Goal: Information Seeking & Learning: Check status

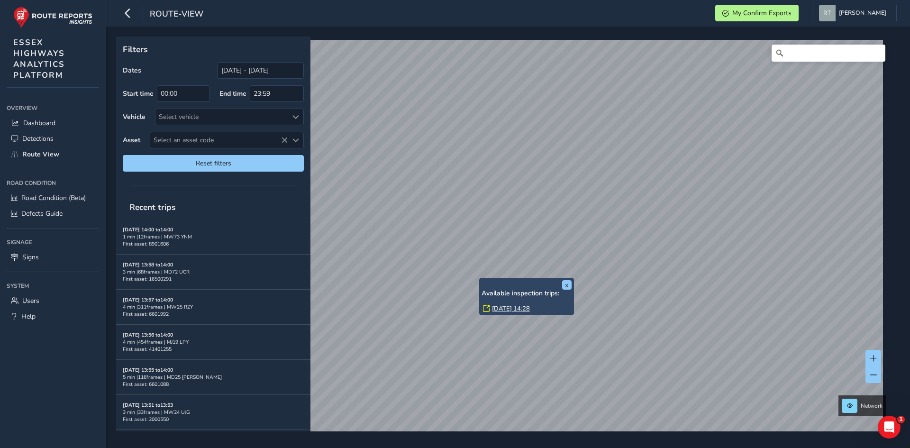
click at [525, 307] on link "Fri, 22 Aug, 14:28" at bounding box center [511, 308] width 38 height 9
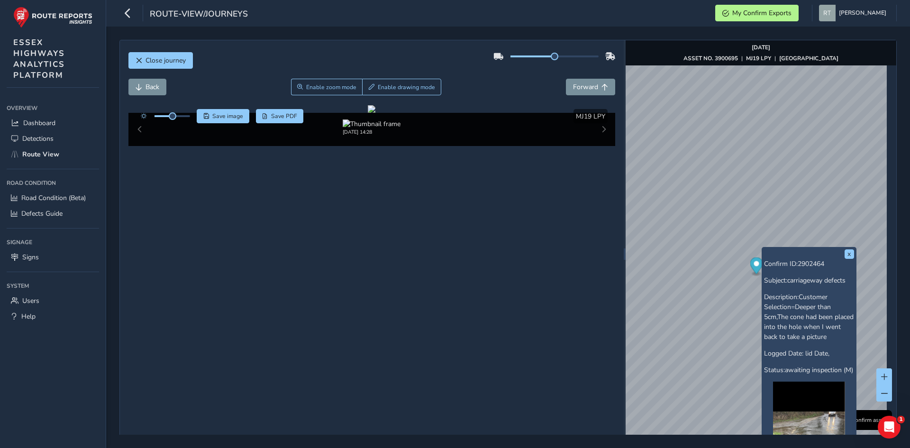
click at [750, 268] on icon "Map marker" at bounding box center [756, 265] width 13 height 17
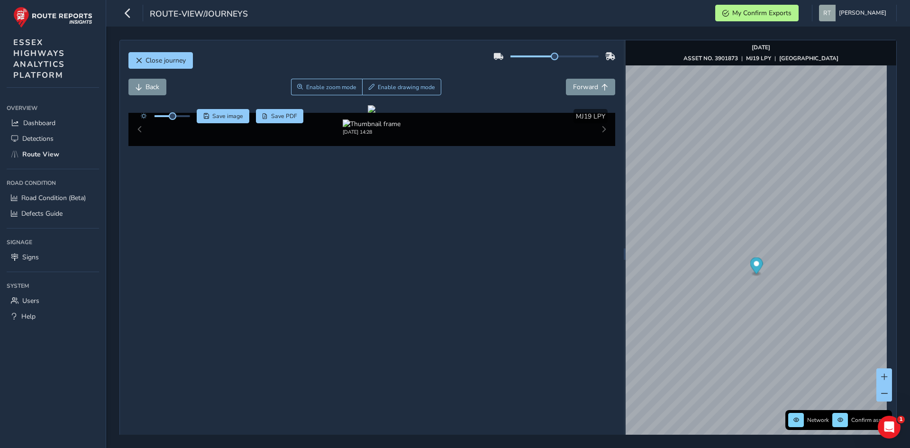
click at [753, 267] on icon "Map marker" at bounding box center [756, 265] width 13 height 17
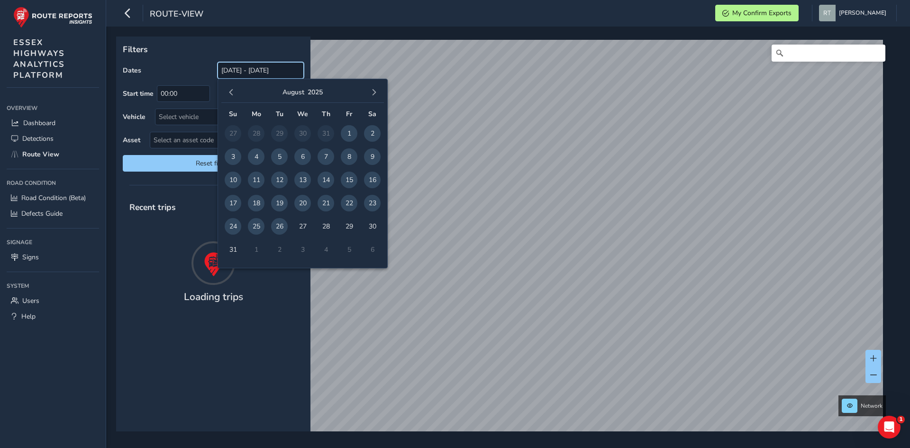
click at [224, 76] on input "[DATE] - [DATE]" at bounding box center [261, 70] width 86 height 17
click at [228, 94] on span "button" at bounding box center [231, 92] width 7 height 7
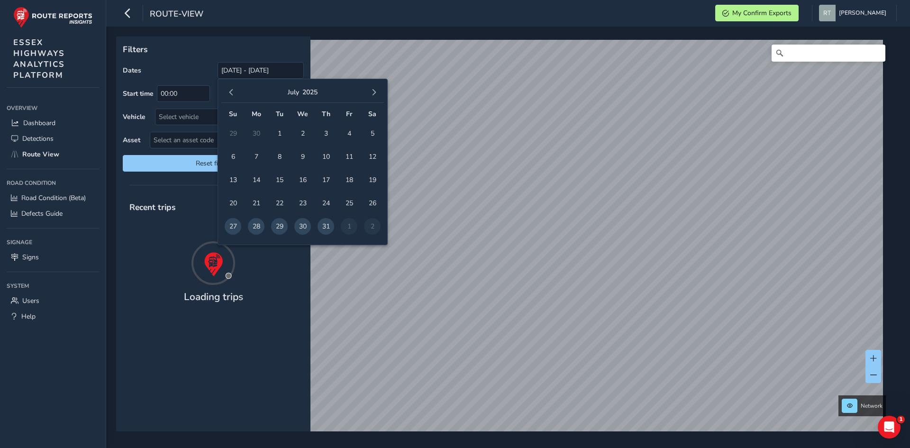
click at [228, 94] on span "button" at bounding box center [231, 92] width 7 height 7
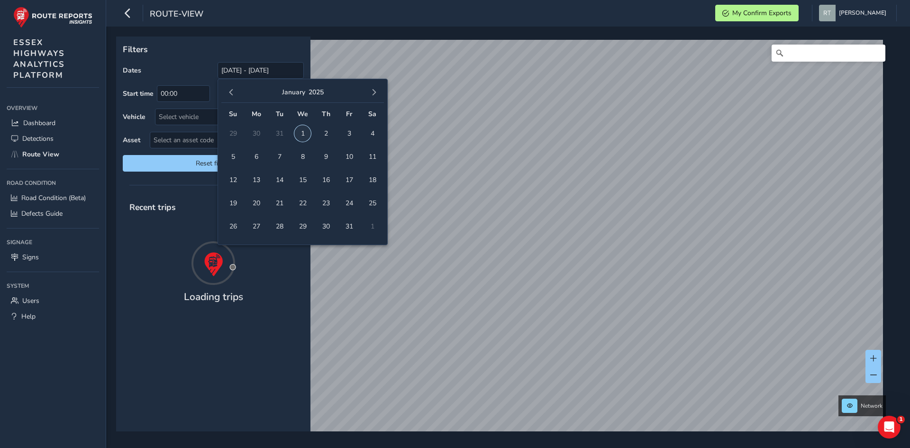
click at [301, 135] on span "1" at bounding box center [302, 133] width 17 height 17
click at [369, 93] on button "button" at bounding box center [373, 92] width 13 height 13
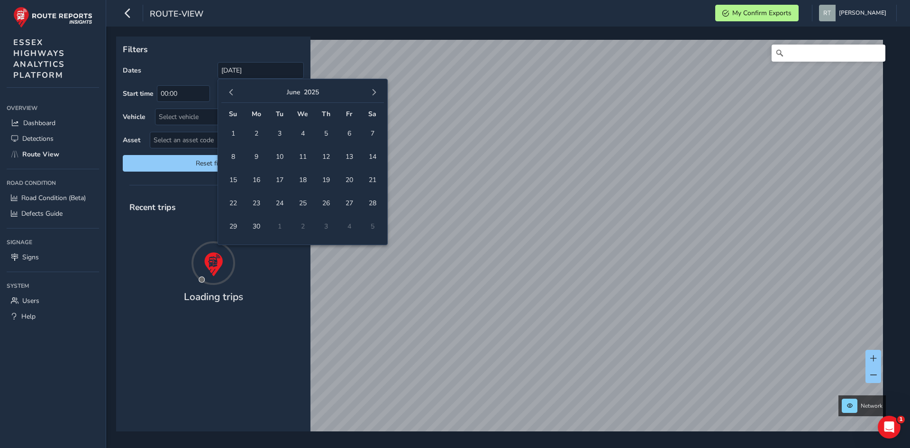
click at [369, 93] on button "button" at bounding box center [373, 92] width 13 height 13
click at [372, 200] on span "23" at bounding box center [372, 203] width 17 height 17
type input "01/01/2025 - 23/08/2025"
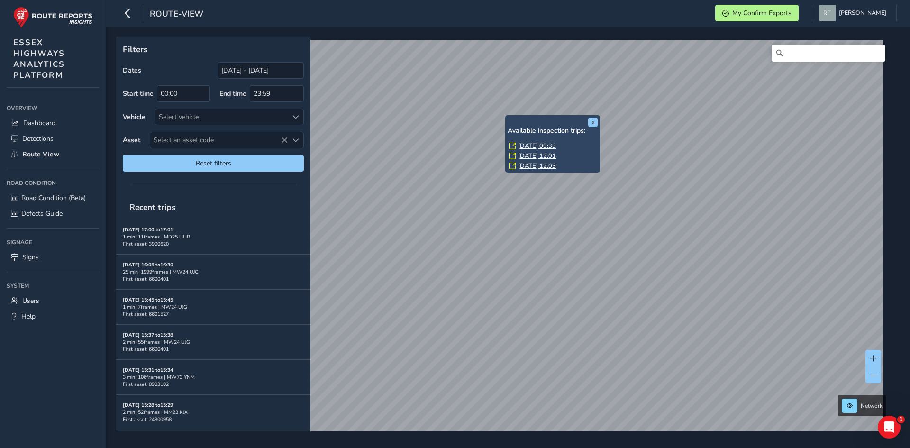
click at [525, 147] on link "Mon, 21 Jul, 09:33" at bounding box center [537, 146] width 38 height 9
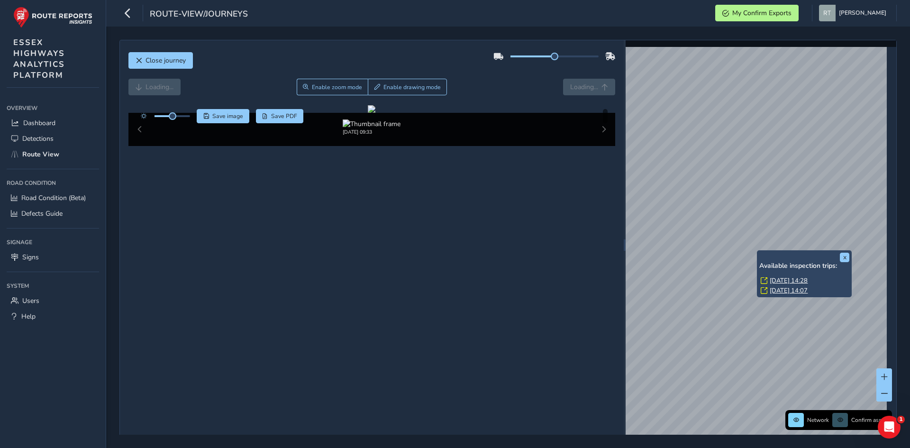
click at [758, 251] on div "x Available inspection trips: Fri, 22 Aug, 14:28 Thu, 10 Jul, 14:07" at bounding box center [804, 273] width 95 height 47
click at [776, 279] on link "Fri, 22 Aug, 14:28" at bounding box center [789, 280] width 38 height 9
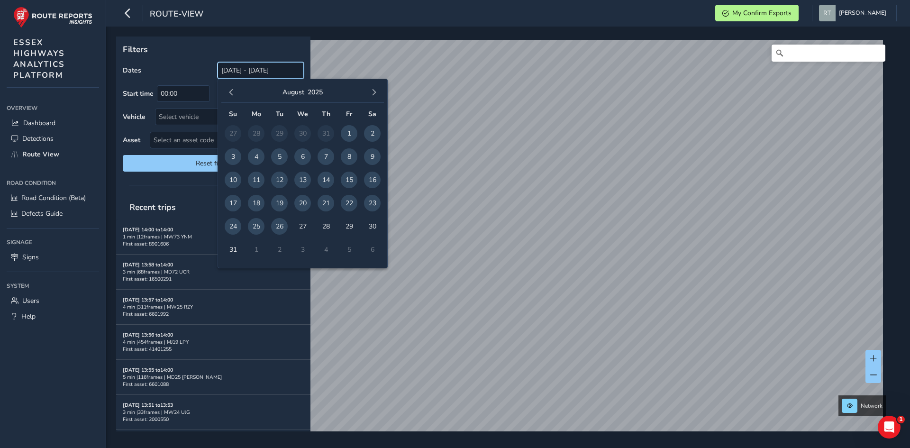
click at [259, 70] on input "[DATE] - [DATE]" at bounding box center [261, 70] width 86 height 17
click at [226, 89] on button "button" at bounding box center [231, 92] width 13 height 13
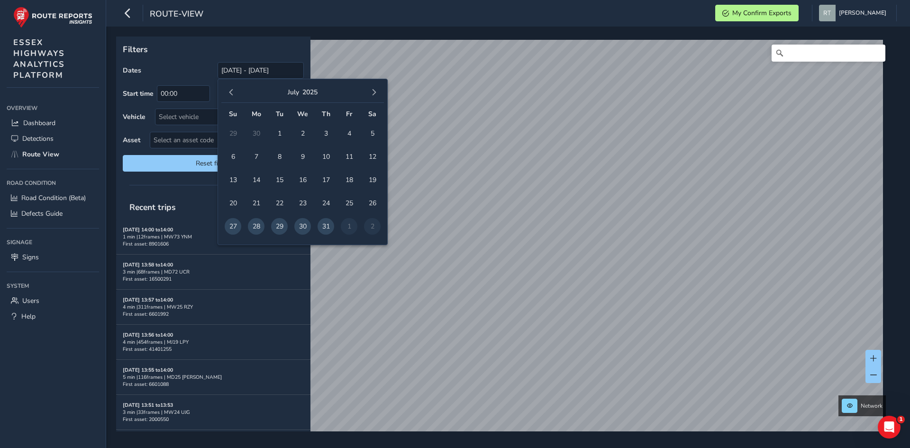
click at [226, 89] on button "button" at bounding box center [231, 92] width 13 height 13
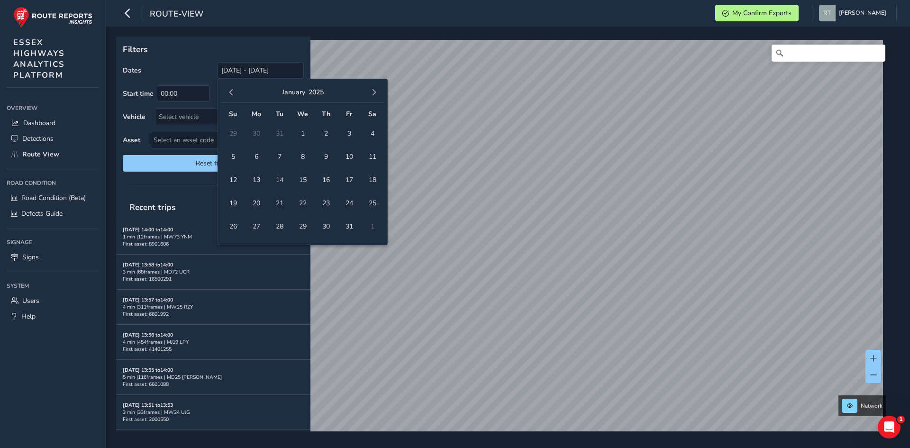
click at [226, 89] on button "button" at bounding box center [231, 92] width 13 height 13
click at [233, 129] on span "1" at bounding box center [233, 133] width 17 height 17
click at [377, 93] on span "button" at bounding box center [374, 92] width 7 height 7
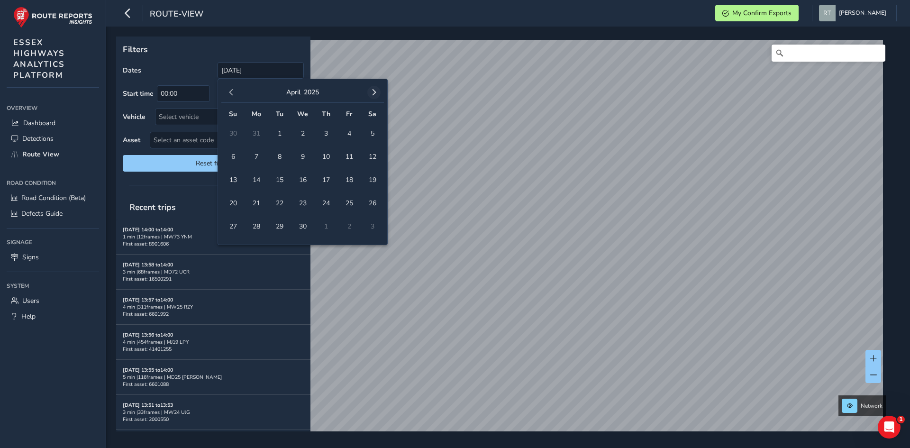
click at [378, 91] on button "button" at bounding box center [373, 92] width 13 height 13
click at [378, 90] on button "button" at bounding box center [373, 92] width 13 height 13
click at [379, 81] on div "July 2025 Su Mo Tu We Th Fr Sa 29 30 1 2 3 4 5 6 7 8 9 10 11 12 13 14 15 16 17 …" at bounding box center [303, 162] width 170 height 166
click at [375, 92] on span "button" at bounding box center [374, 92] width 7 height 7
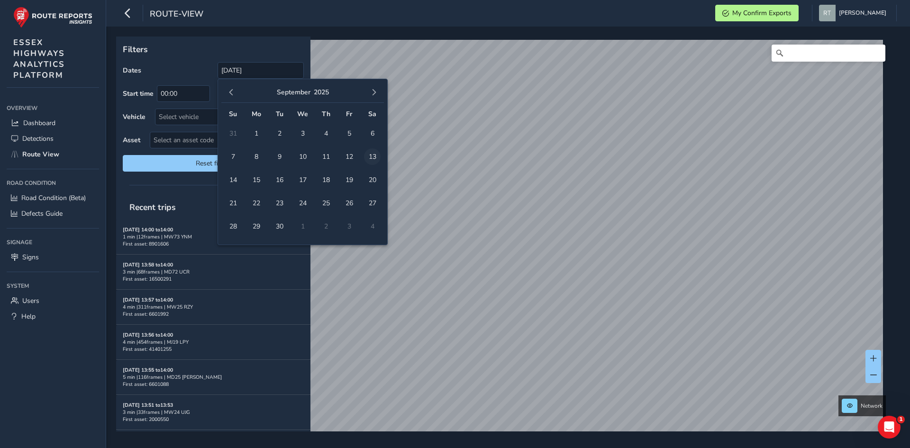
click at [371, 154] on span "13" at bounding box center [372, 156] width 17 height 17
type input "01/12/2024 - 13/09/2025"
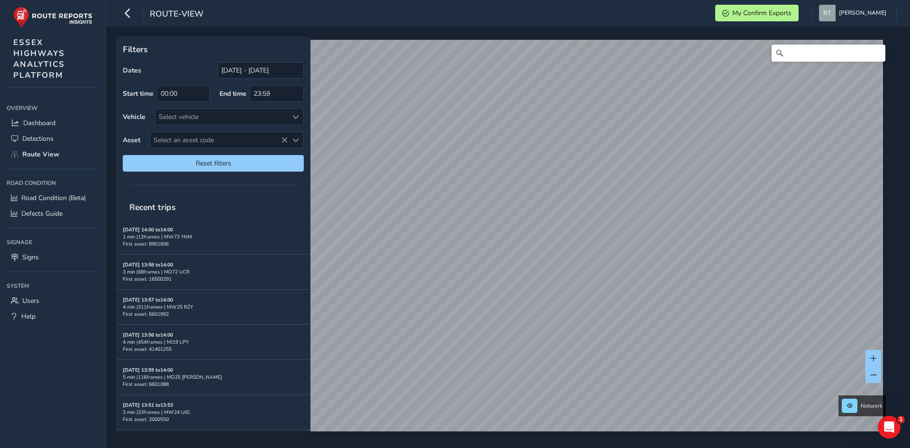
click at [488, 39] on div "Network" at bounding box center [504, 233] width 777 height 395
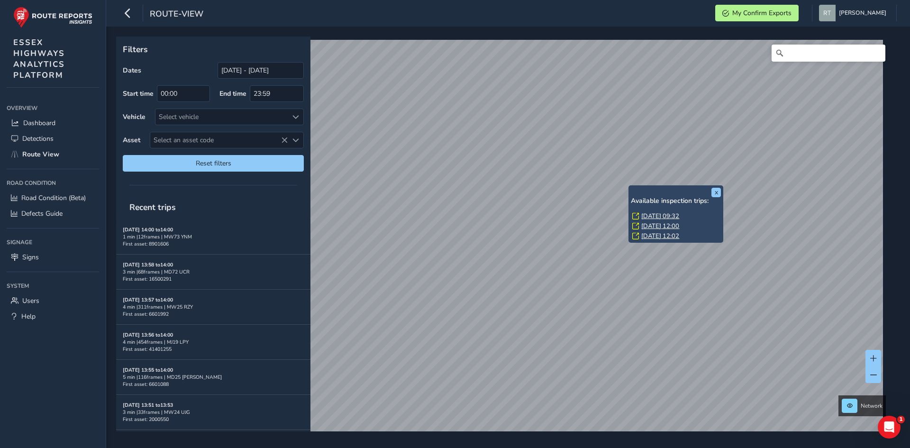
click at [648, 216] on link "Mon, 21 Jul, 09:32" at bounding box center [660, 216] width 38 height 9
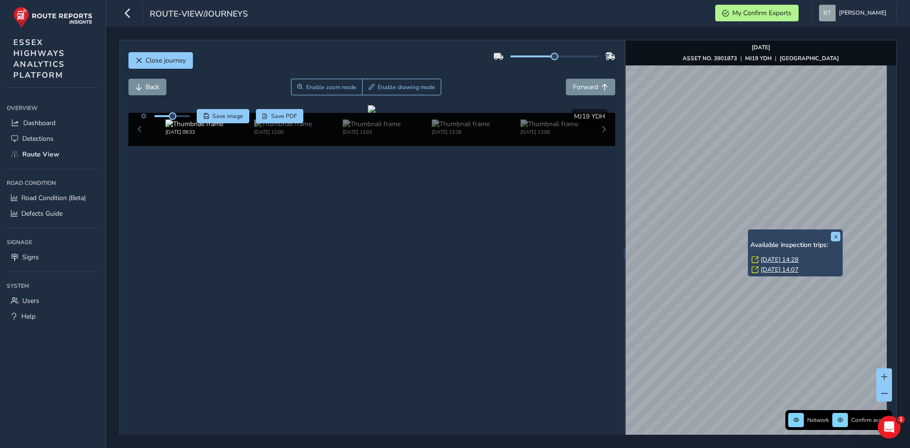
click at [767, 258] on link "Fri, 22 Aug, 14:28" at bounding box center [780, 259] width 38 height 9
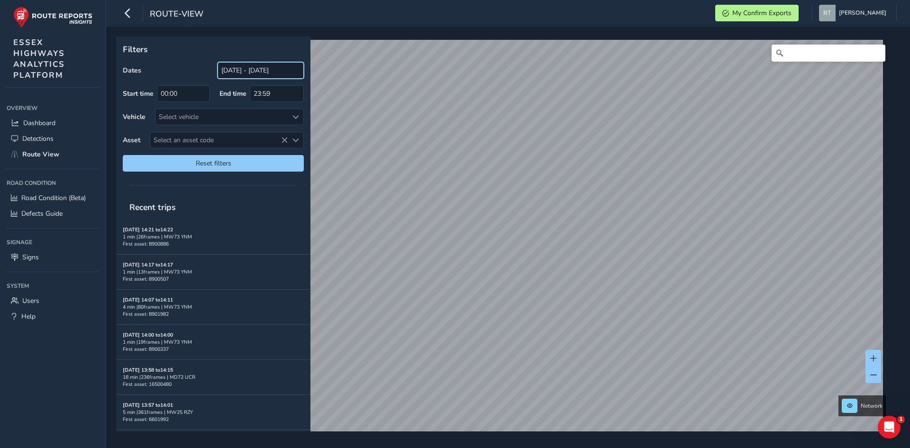
click at [228, 74] on input "[DATE] - [DATE]" at bounding box center [261, 70] width 86 height 17
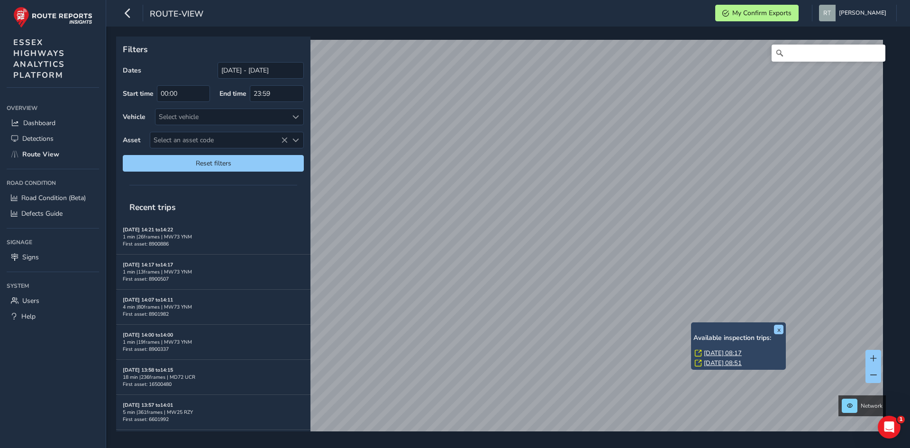
click at [706, 355] on link "[DATE] 08:17" at bounding box center [723, 353] width 38 height 9
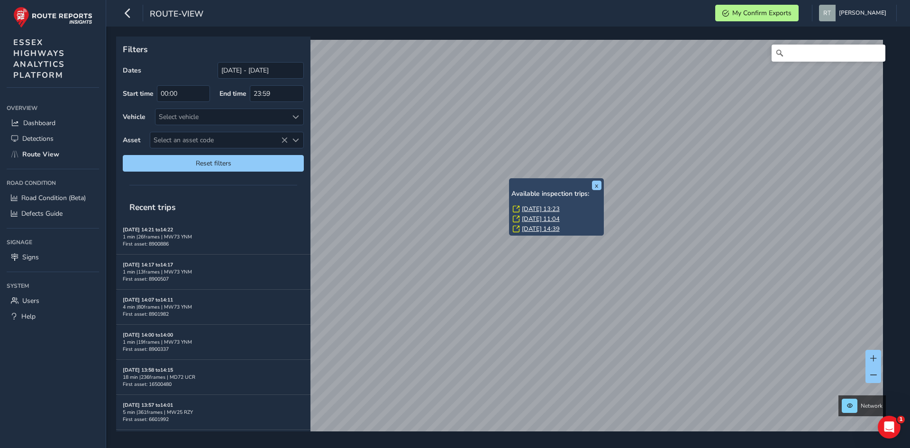
click at [526, 208] on link "[DATE] 13:23" at bounding box center [541, 209] width 38 height 9
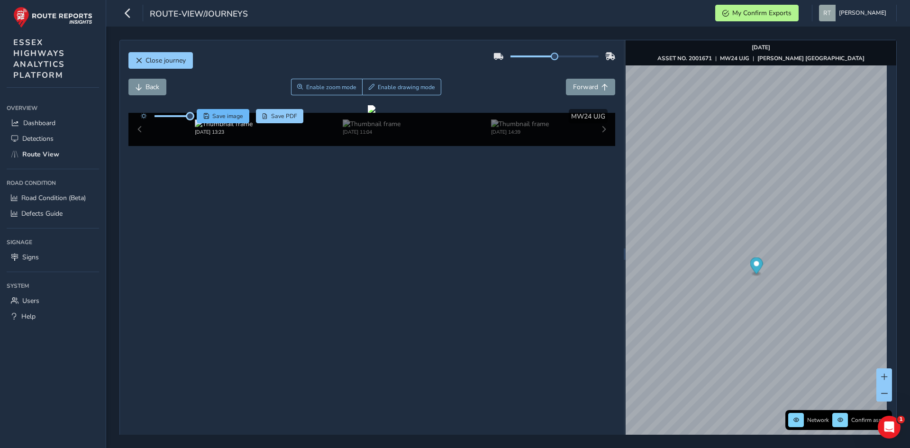
drag, startPoint x: 187, startPoint y: 119, endPoint x: 207, endPoint y: 118, distance: 19.9
click at [207, 118] on div "Save image Save PDF" at bounding box center [220, 116] width 168 height 14
click at [753, 270] on icon "Map marker" at bounding box center [756, 265] width 13 height 17
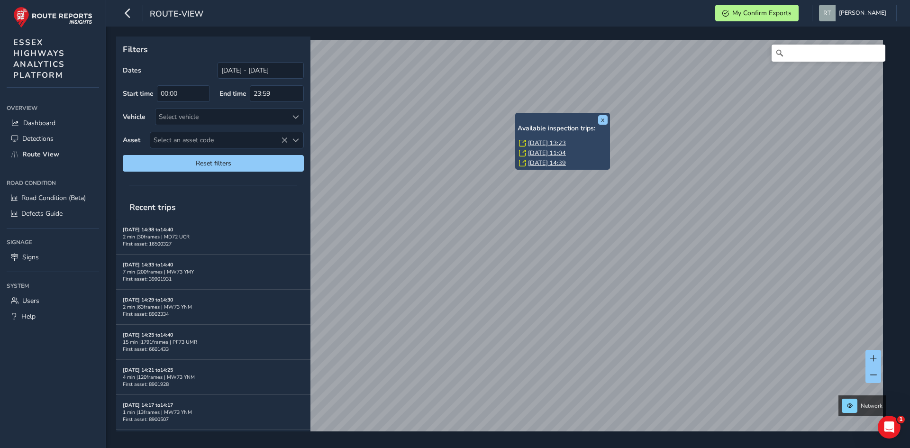
click at [538, 145] on link "[DATE] 13:23" at bounding box center [547, 143] width 38 height 9
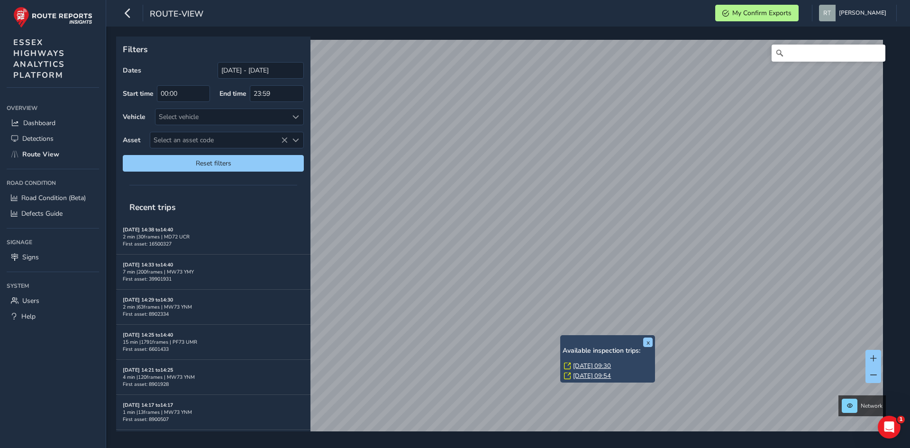
click at [591, 364] on link "[DATE] 09:30" at bounding box center [592, 366] width 38 height 9
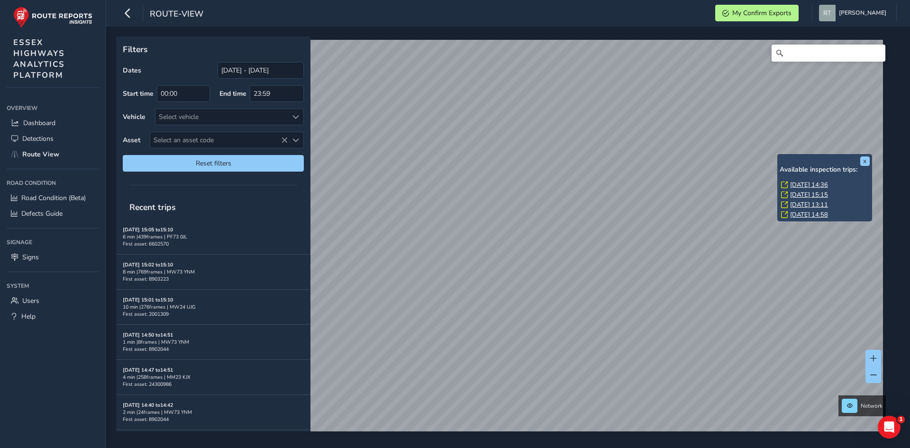
click at [796, 185] on link "[DATE] 14:36" at bounding box center [809, 185] width 38 height 9
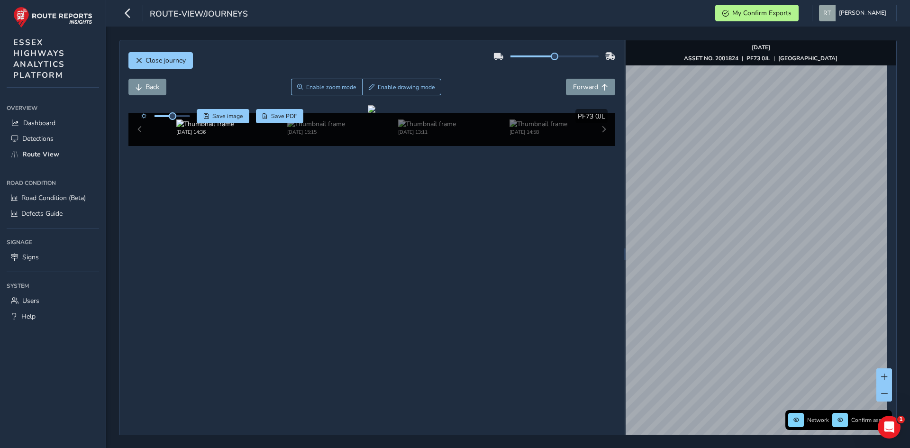
click at [909, 188] on div "Close journey Back Enable zoom mode Enable drawing mode Forward Click and Drag …" at bounding box center [508, 237] width 804 height 421
click at [594, 210] on div "Close journey Back Enable zoom mode Enable drawing mode Forward Click and Drag …" at bounding box center [507, 254] width 777 height 428
drag, startPoint x: 594, startPoint y: 210, endPoint x: 607, endPoint y: 183, distance: 29.7
click at [375, 113] on div at bounding box center [372, 109] width 8 height 8
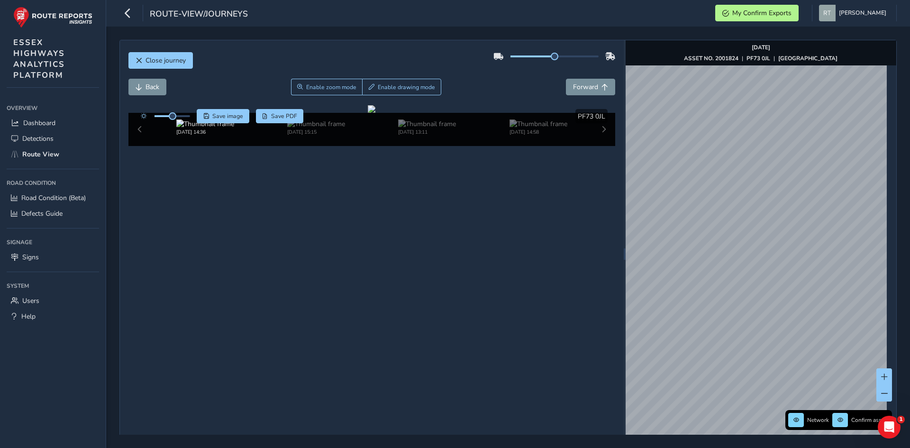
click at [888, 217] on div "Network Confirm assets Jul 31 2025 ASSET NO. 2001824 | PF73 0JL | POTASH ROAD" at bounding box center [761, 253] width 271 height 427
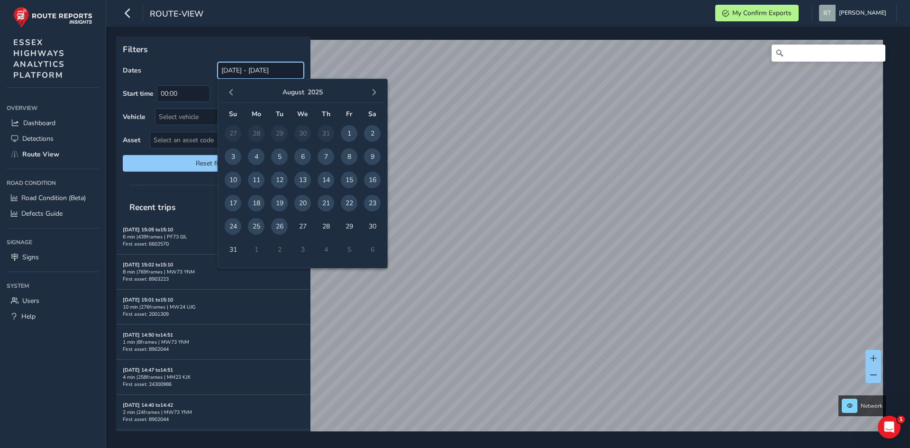
click at [234, 66] on input "[DATE] - [DATE]" at bounding box center [261, 70] width 86 height 17
click at [229, 92] on span "button" at bounding box center [231, 92] width 7 height 7
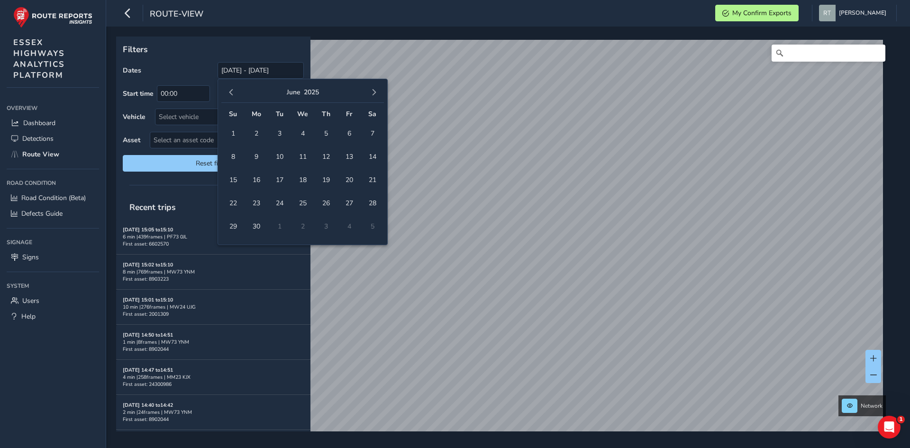
click at [229, 92] on span "button" at bounding box center [231, 92] width 7 height 7
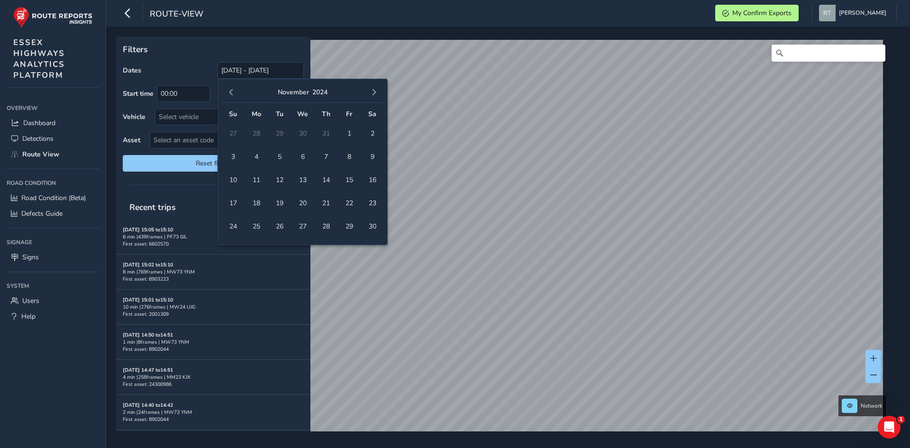
click at [229, 92] on span "button" at bounding box center [231, 92] width 7 height 7
drag, startPoint x: 279, startPoint y: 131, endPoint x: 293, endPoint y: 122, distance: 17.0
click at [279, 130] on span "1" at bounding box center [279, 133] width 17 height 17
click at [371, 99] on button "button" at bounding box center [373, 92] width 13 height 13
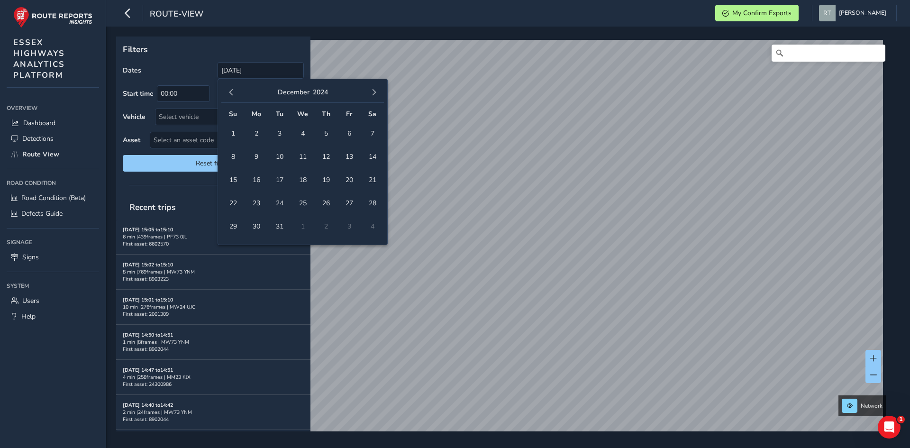
click at [371, 99] on button "button" at bounding box center [373, 92] width 13 height 13
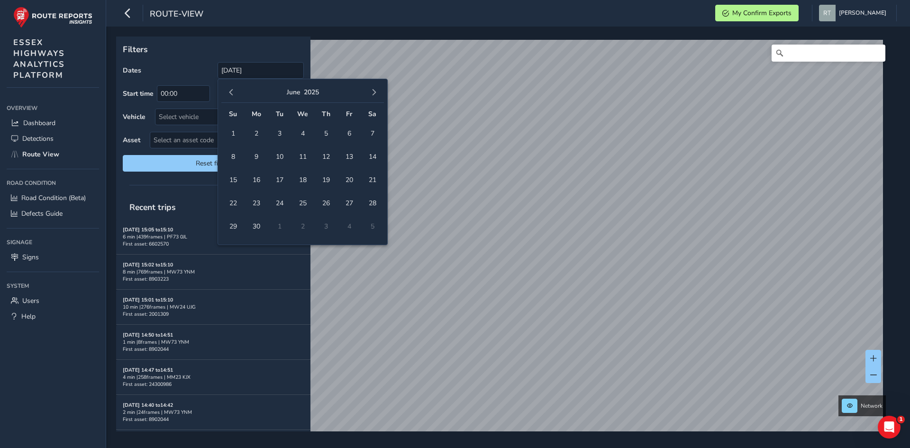
click at [371, 99] on button "button" at bounding box center [373, 92] width 13 height 13
click at [374, 223] on span "30" at bounding box center [372, 226] width 17 height 17
type input "01/10/2024 - 30/08/2025"
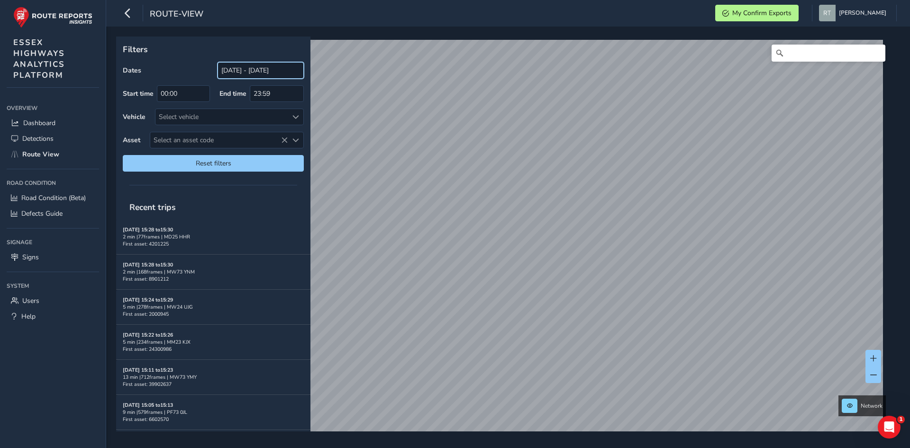
click at [265, 72] on input "[DATE] - [DATE]" at bounding box center [261, 70] width 86 height 17
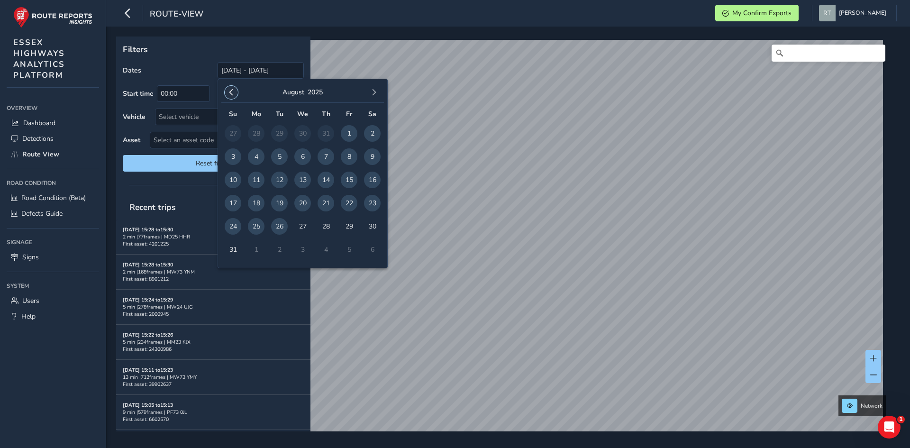
click at [231, 95] on span "button" at bounding box center [231, 92] width 7 height 7
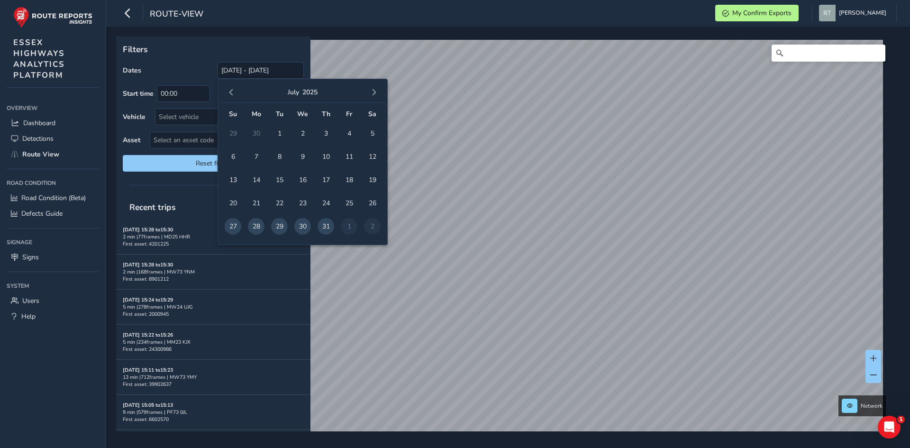
click at [231, 95] on span "button" at bounding box center [231, 92] width 7 height 7
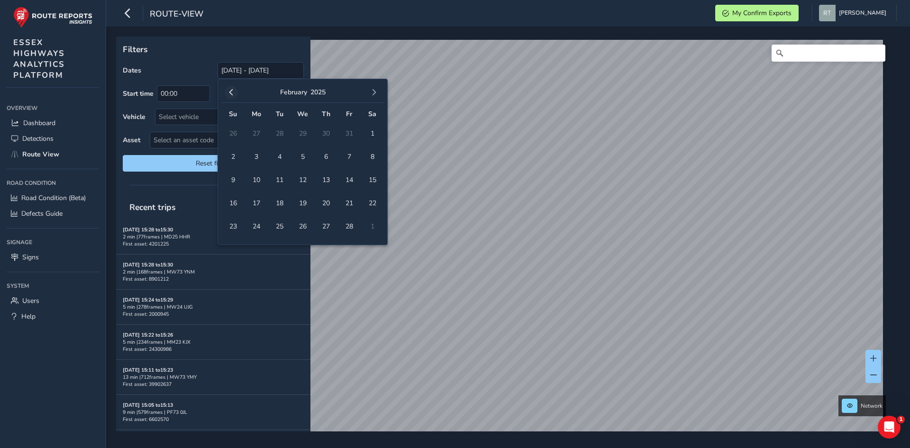
click at [231, 95] on span "button" at bounding box center [231, 92] width 7 height 7
click at [307, 137] on span "1" at bounding box center [302, 133] width 17 height 17
click at [377, 93] on button "button" at bounding box center [373, 92] width 13 height 13
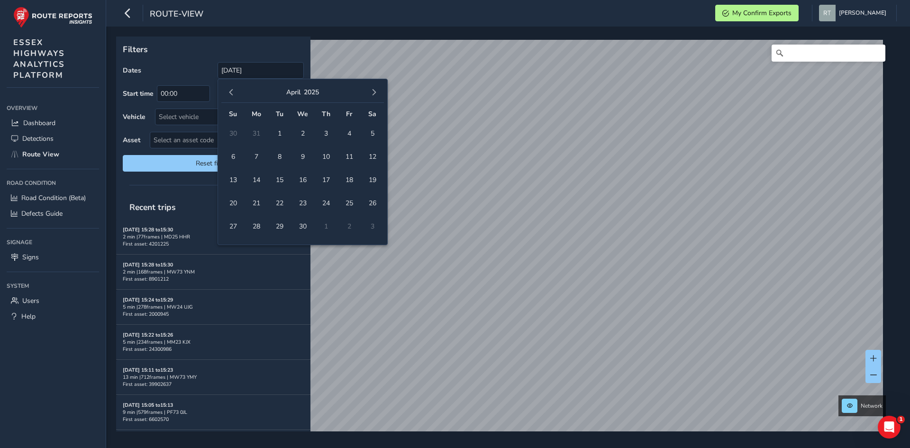
click at [377, 93] on button "button" at bounding box center [373, 92] width 13 height 13
click at [376, 226] on span "30" at bounding box center [372, 226] width 17 height 17
type input "[DATE] - [DATE]"
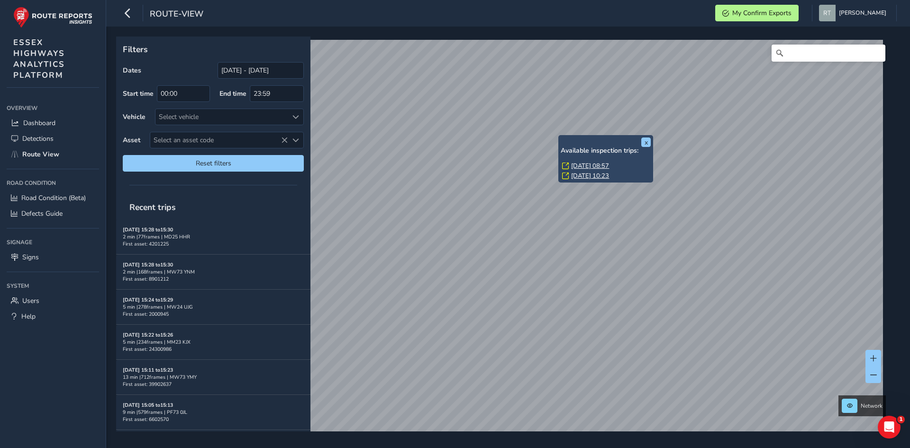
click at [586, 168] on link "[DATE] 08:57" at bounding box center [590, 166] width 38 height 9
